Goal: Find specific page/section: Find specific page/section

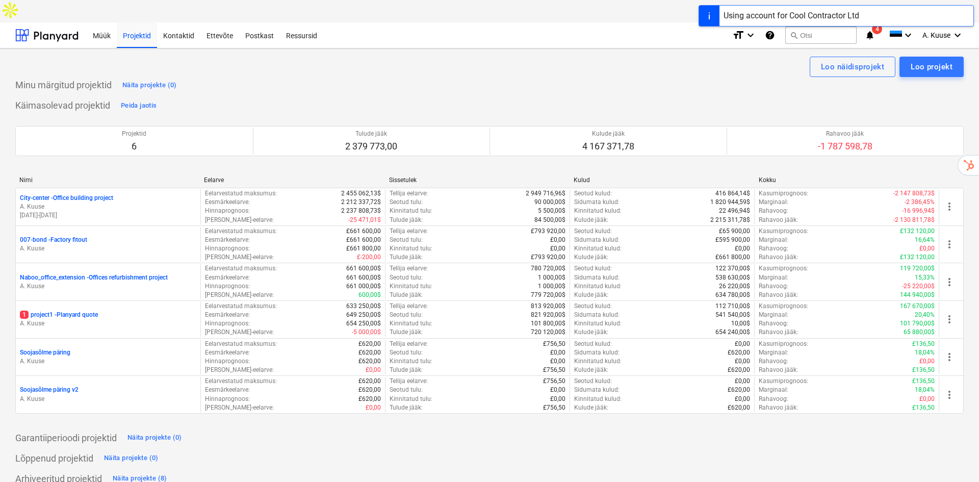
click at [858, 18] on div "Using account for Cool Contractor Ltd" at bounding box center [792, 16] width 136 height 12
click at [895, 31] on span at bounding box center [895, 36] width 13 height 10
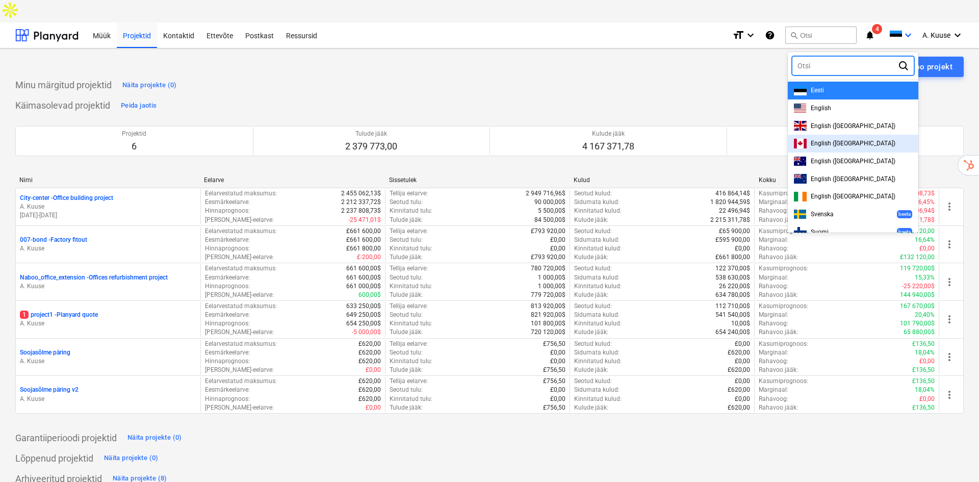
click at [849, 121] on div "English ([GEOGRAPHIC_DATA])" at bounding box center [853, 126] width 118 height 10
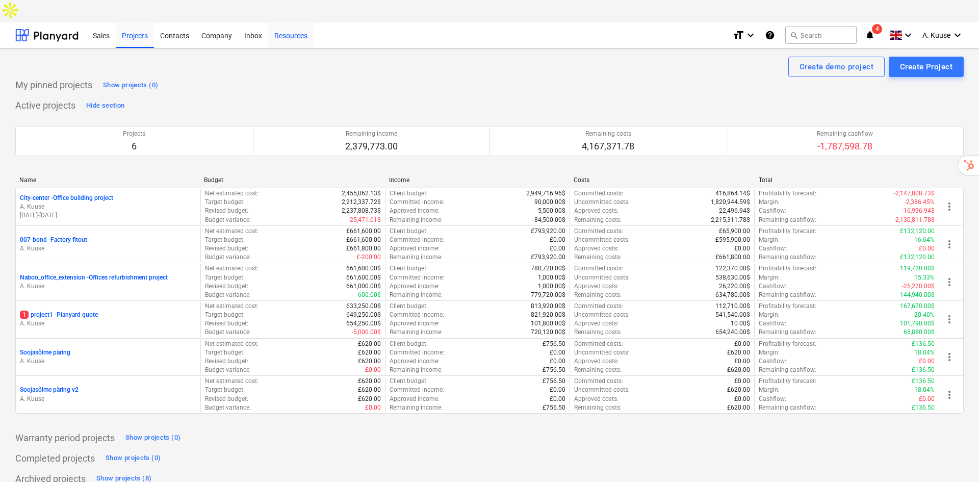
click at [294, 22] on div "Resources" at bounding box center [290, 35] width 45 height 26
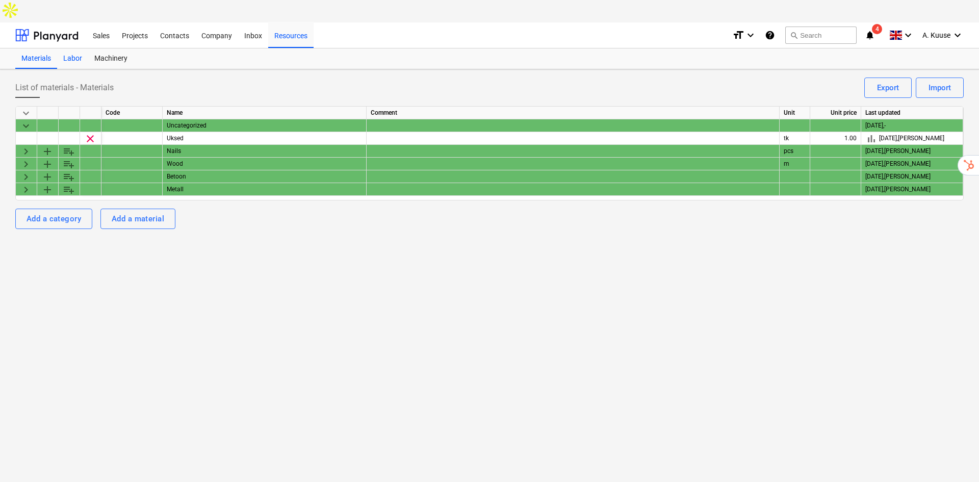
click at [69, 48] on div "Labor" at bounding box center [72, 58] width 31 height 20
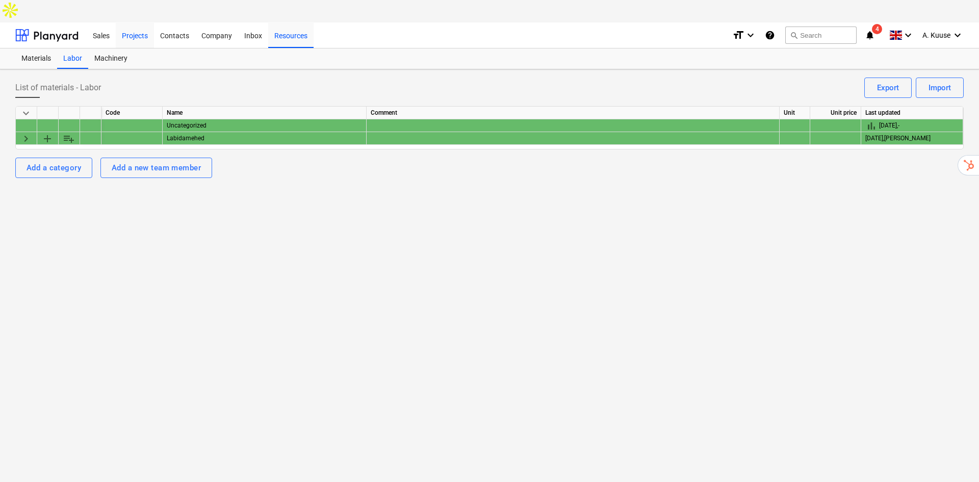
click at [125, 22] on div "Projects" at bounding box center [135, 35] width 38 height 26
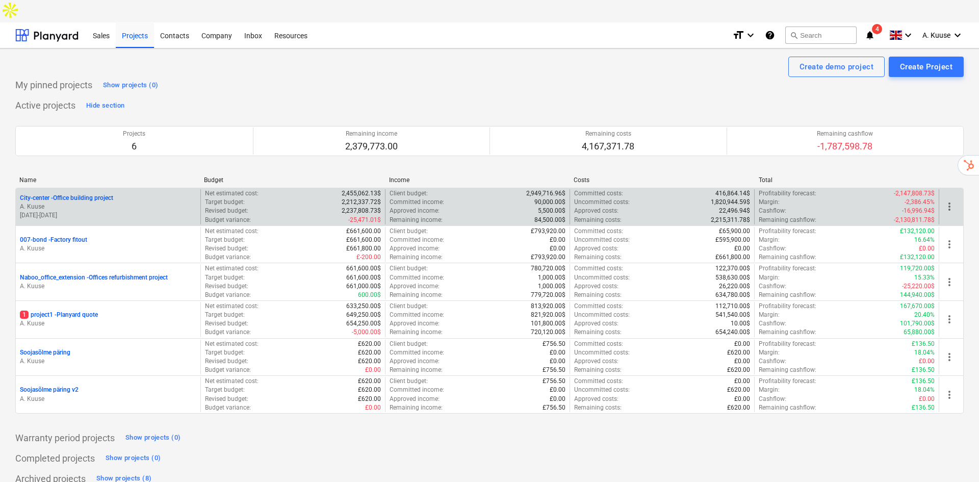
click at [112, 202] on p "A. Kuuse" at bounding box center [108, 206] width 176 height 9
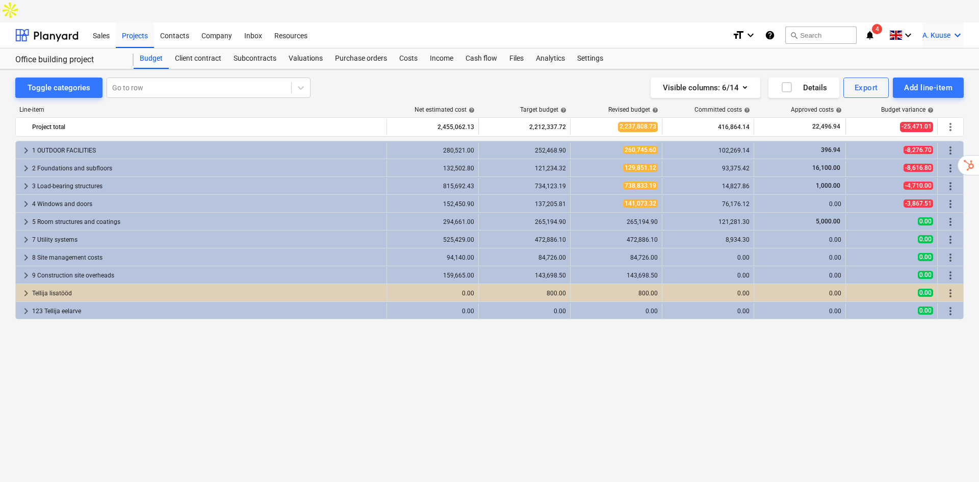
click at [938, 31] on span "A. Kuuse" at bounding box center [936, 35] width 28 height 8
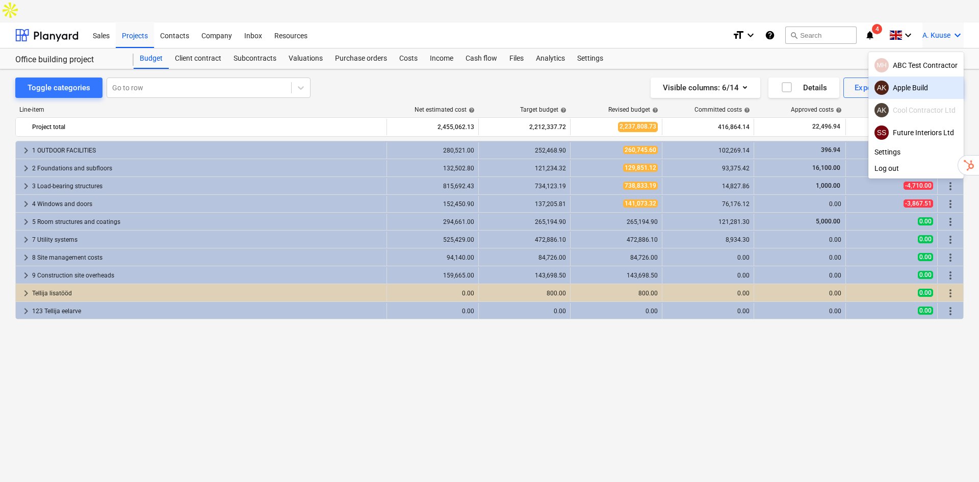
click at [934, 58] on div "MH ABC Test Contractor" at bounding box center [915, 65] width 83 height 14
